Goal: Obtain resource: Download file/media

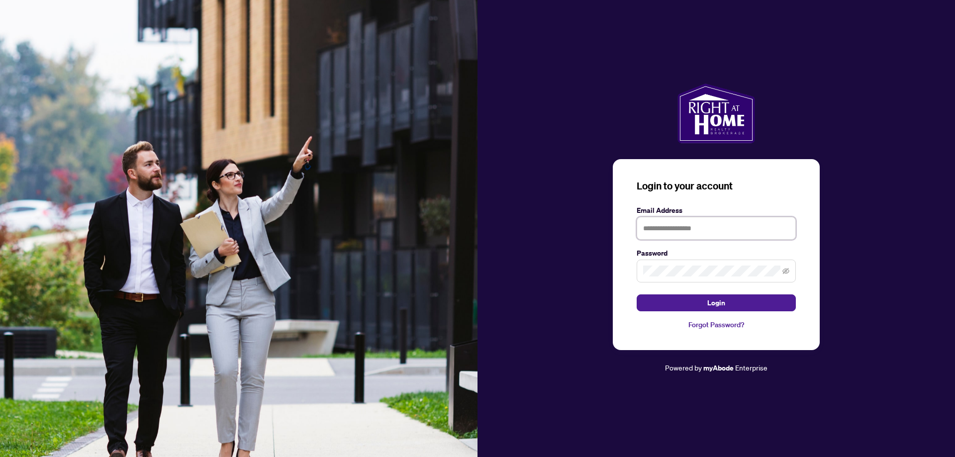
type input "**********"
click at [705, 293] on form "**********" at bounding box center [716, 258] width 159 height 106
click at [741, 302] on button "Login" at bounding box center [716, 302] width 159 height 17
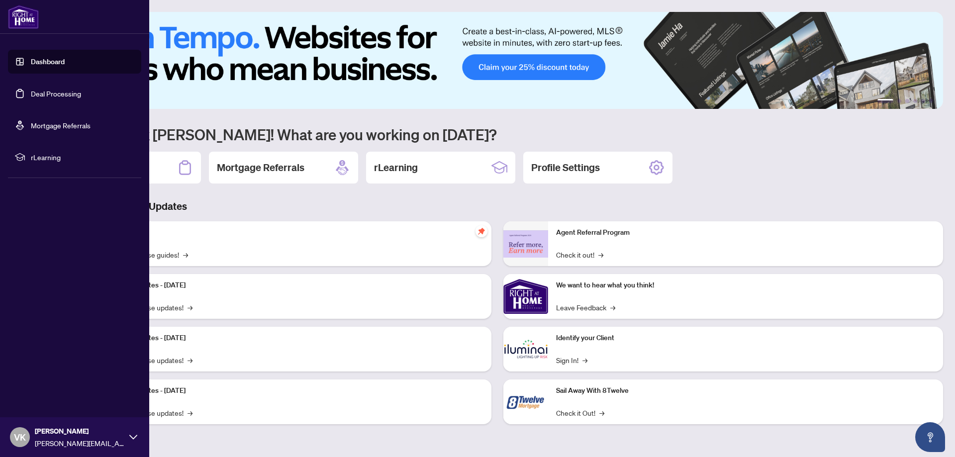
click at [45, 60] on link "Dashboard" at bounding box center [48, 61] width 34 height 9
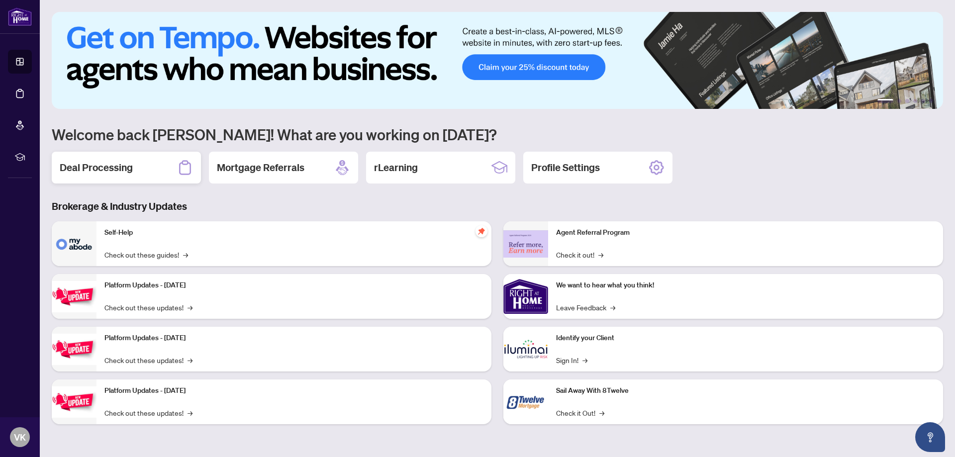
click at [110, 166] on h2 "Deal Processing" at bounding box center [96, 168] width 73 height 14
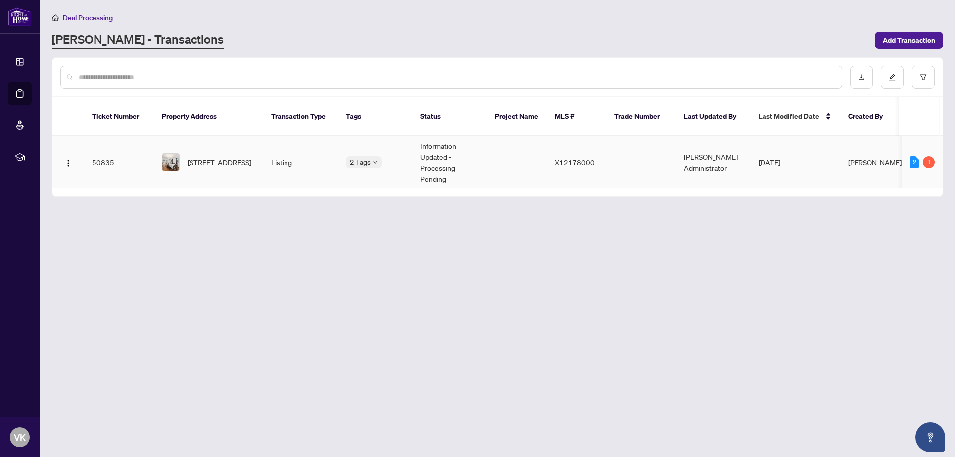
click at [323, 153] on td "Listing" at bounding box center [300, 162] width 75 height 52
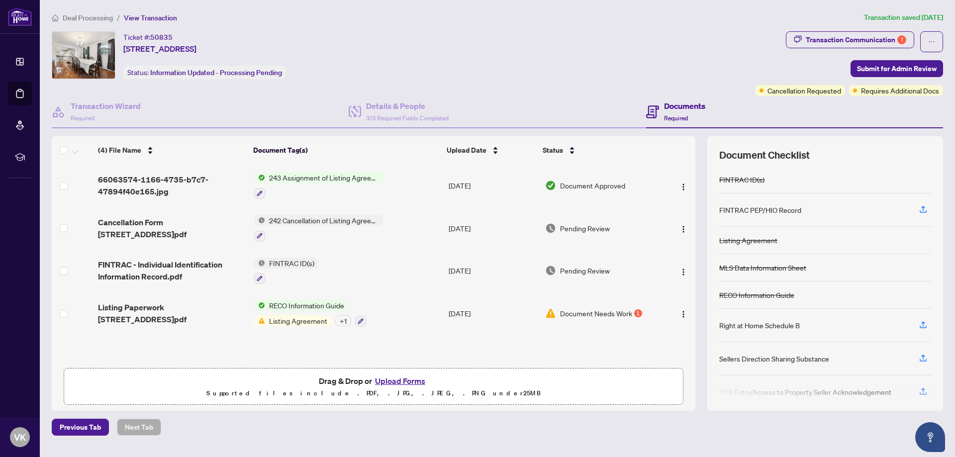
click at [888, 30] on div "Deal Processing / View Transaction Transaction saved 4 days ago Ticket #: 50835…" at bounding box center [497, 224] width 899 height 424
click at [891, 35] on div "Transaction Communication 1" at bounding box center [856, 40] width 100 height 16
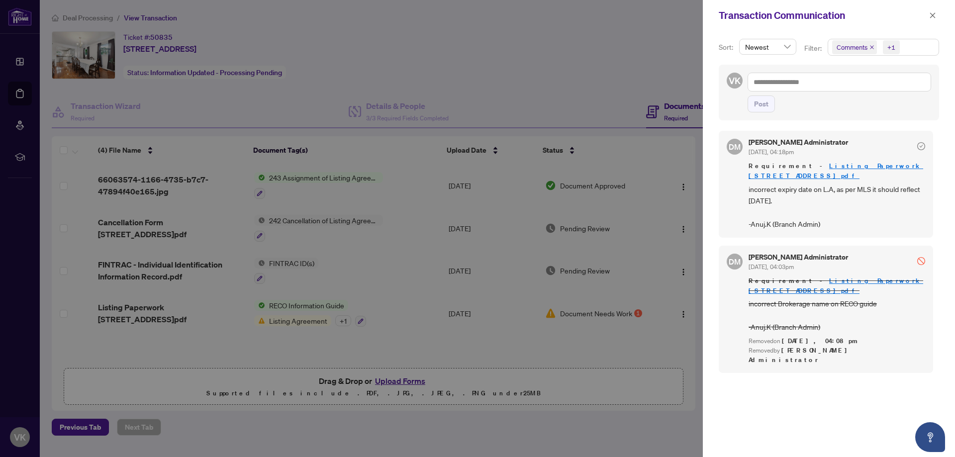
scroll to position [2, 0]
click at [841, 165] on link "Listing Paperwork [STREET_ADDRESS]pdf" at bounding box center [836, 170] width 175 height 18
click at [933, 10] on span "button" at bounding box center [932, 15] width 7 height 16
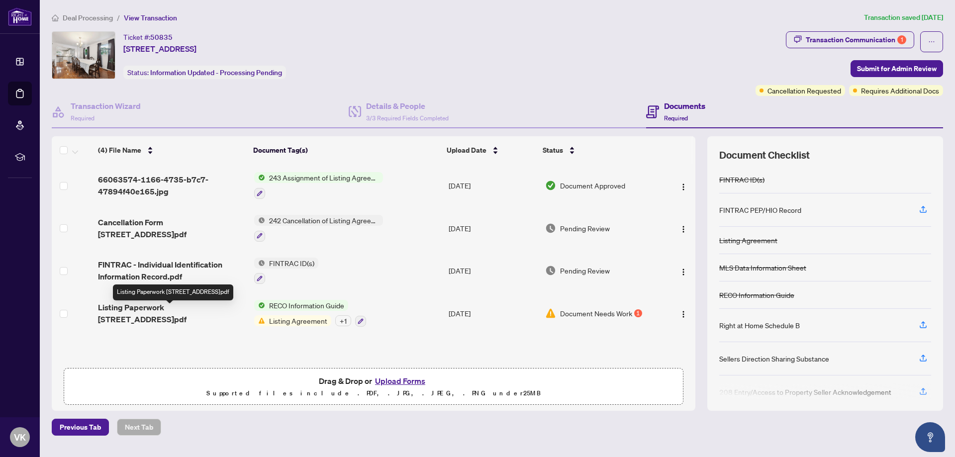
click at [197, 310] on span "Listing Paperwork [STREET_ADDRESS]pdf" at bounding box center [172, 313] width 148 height 24
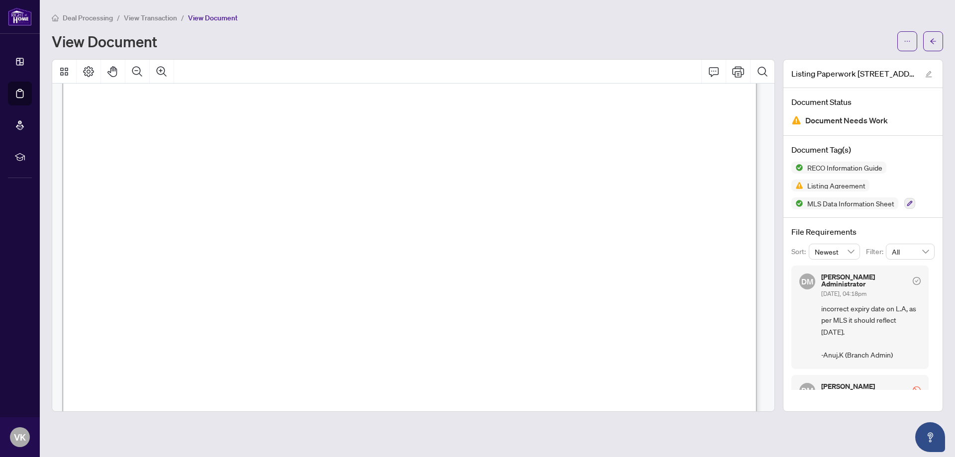
scroll to position [12533, 0]
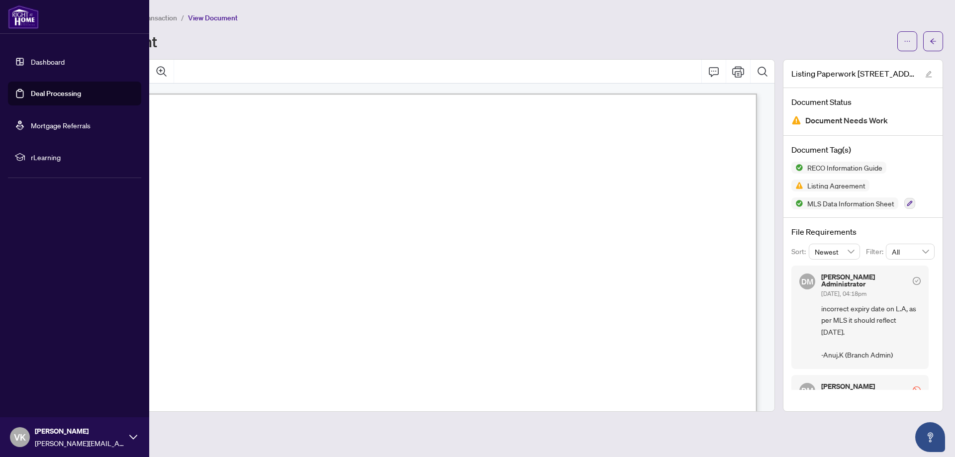
click at [31, 58] on link "Dashboard" at bounding box center [48, 61] width 34 height 9
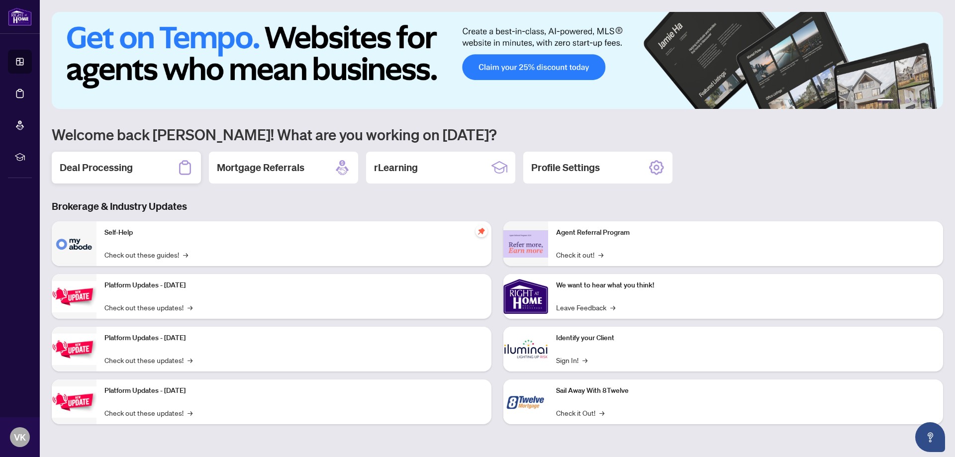
click at [120, 163] on h2 "Deal Processing" at bounding box center [96, 168] width 73 height 14
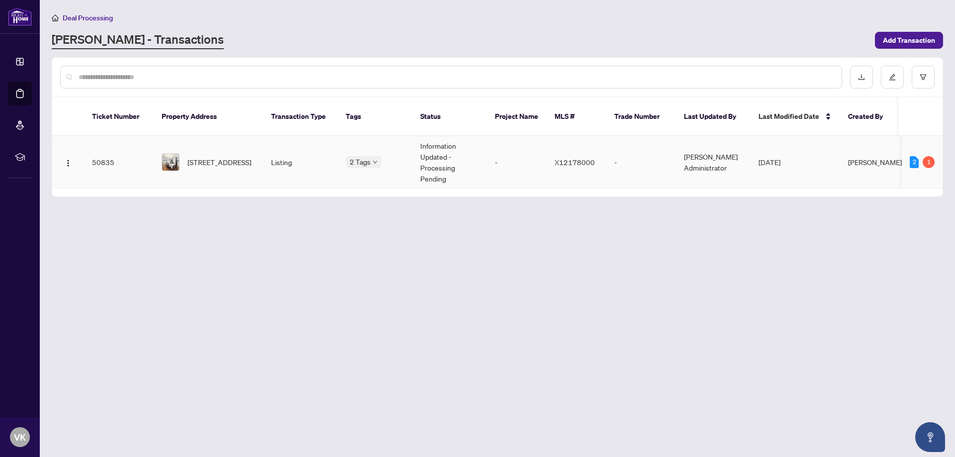
click at [202, 157] on span "[STREET_ADDRESS]" at bounding box center [220, 162] width 64 height 11
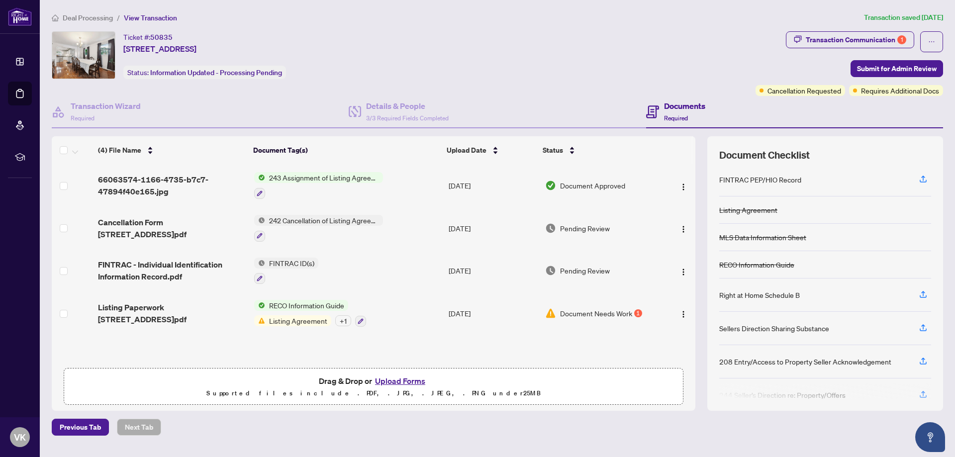
scroll to position [47, 0]
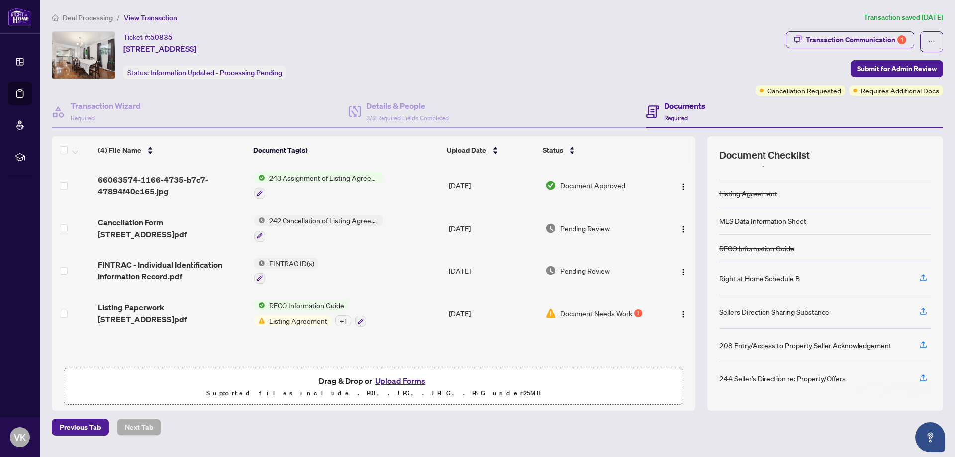
click at [188, 304] on td "Listing Paperwork [STREET_ADDRESS]pdf" at bounding box center [172, 313] width 156 height 43
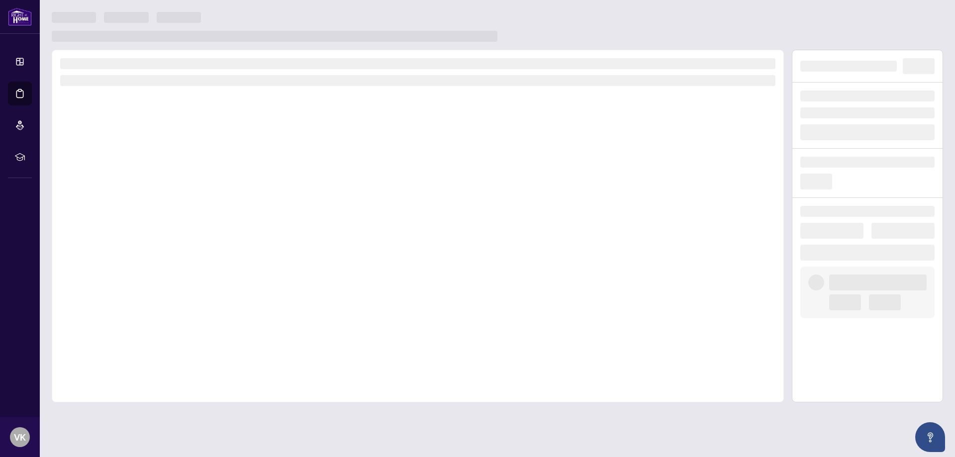
click at [188, 311] on div at bounding box center [418, 226] width 732 height 353
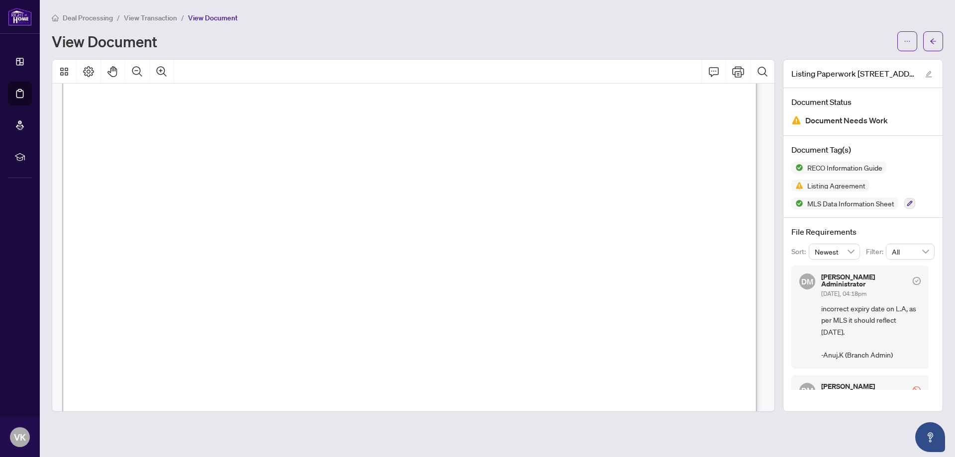
scroll to position [15152, 0]
drag, startPoint x: 103, startPoint y: 301, endPoint x: 402, endPoint y: 273, distance: 300.3
click at [932, 46] on span "button" at bounding box center [933, 41] width 7 height 16
